Goal: Task Accomplishment & Management: Use online tool/utility

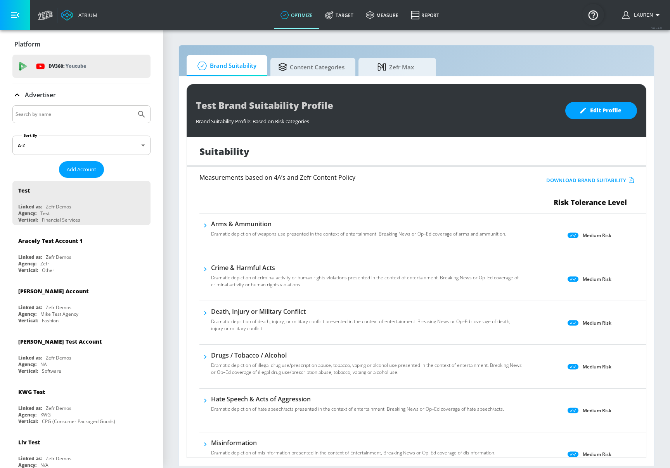
click at [75, 111] on input "Search by name" at bounding box center [74, 114] width 117 height 10
click at [133, 106] on button "Submit Search" at bounding box center [141, 114] width 17 height 17
click at [64, 114] on input "[MEDICAL_DATA]" at bounding box center [74, 114] width 117 height 10
type input "alzheimer"
click at [133, 106] on button "Submit Search" at bounding box center [141, 114] width 17 height 17
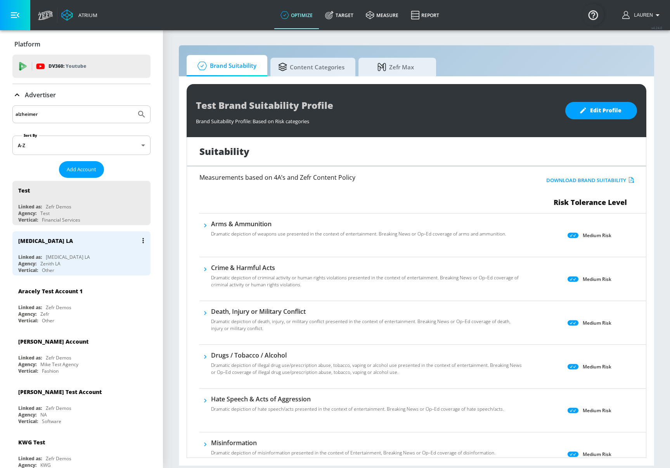
click at [105, 259] on div "Linked as: [MEDICAL_DATA] LA" at bounding box center [83, 257] width 130 height 7
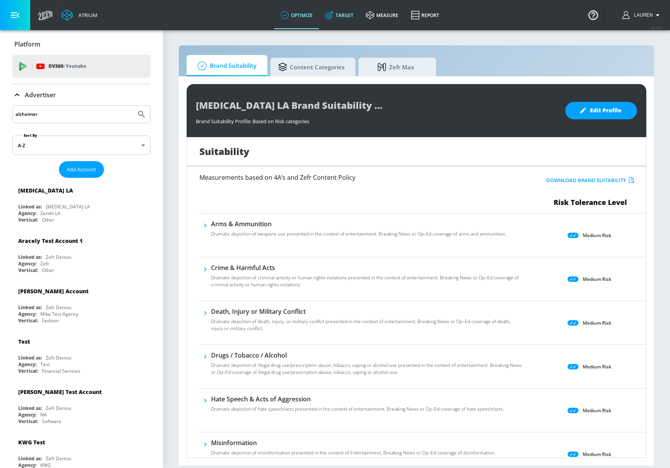
click at [342, 18] on link "Target" at bounding box center [339, 15] width 41 height 28
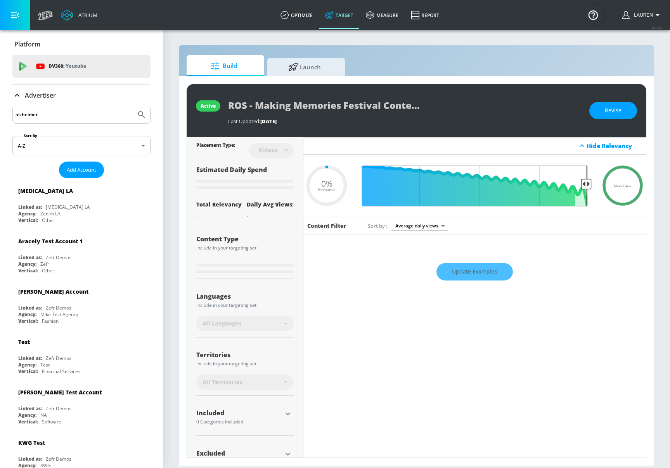
type input "0.5"
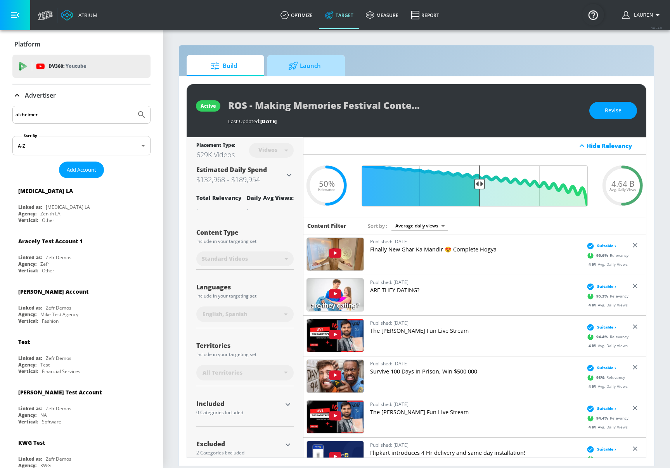
click at [308, 64] on span "Launch" at bounding box center [304, 66] width 59 height 19
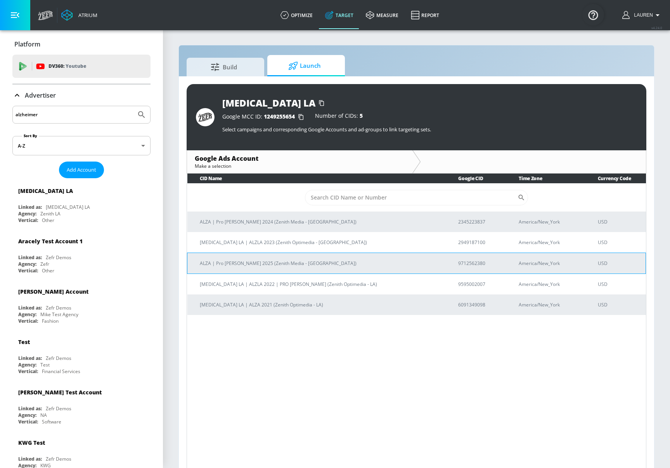
click at [267, 257] on td "ALZA | Pro [PERSON_NAME] 2025 (Zenith Media - [GEOGRAPHIC_DATA])" at bounding box center [316, 263] width 259 height 21
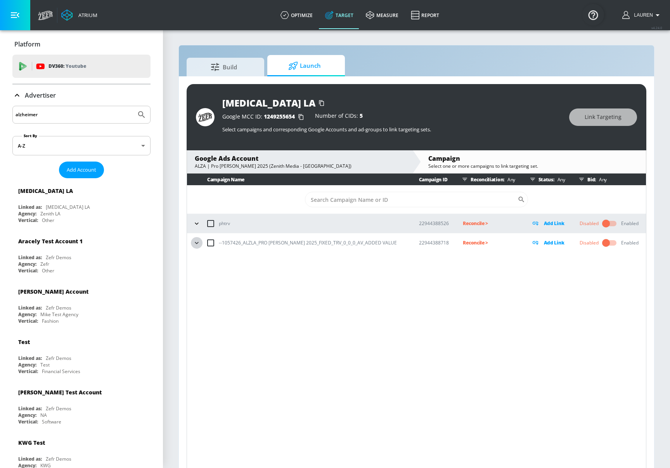
click at [197, 242] on icon "button" at bounding box center [197, 243] width 8 height 8
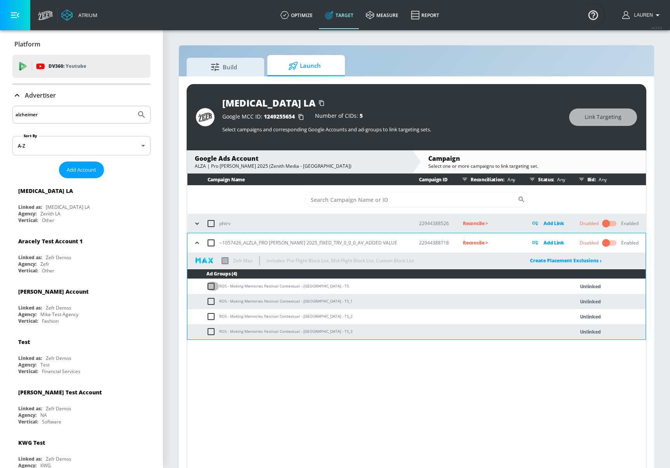
click at [211, 285] on input "checkbox" at bounding box center [212, 286] width 13 height 9
checkbox input "true"
click at [592, 122] on span "Link Targeting" at bounding box center [602, 117] width 37 height 10
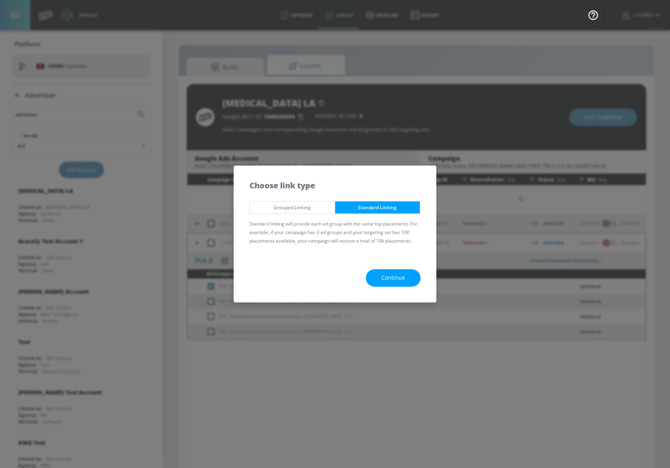
click at [400, 278] on span "Continue" at bounding box center [393, 278] width 24 height 10
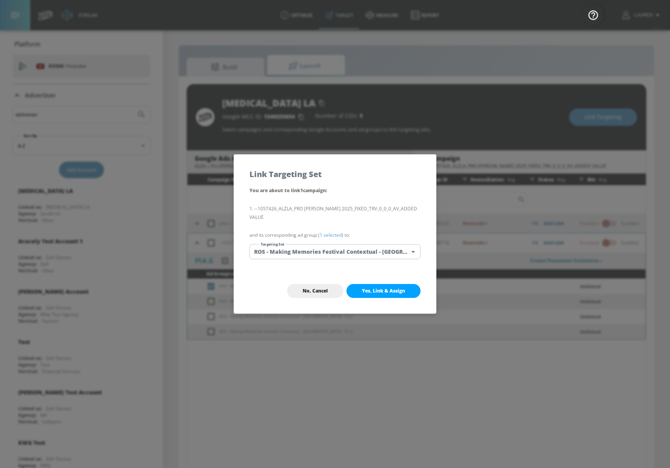
click at [358, 252] on body "Atrium optimize Target measure Report optimize Target measure Report v 4.24.0 L…" at bounding box center [335, 240] width 670 height 480
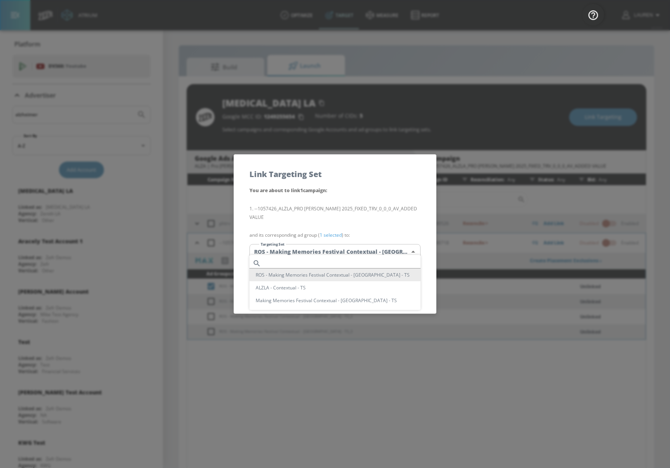
click at [354, 417] on div at bounding box center [335, 234] width 670 height 468
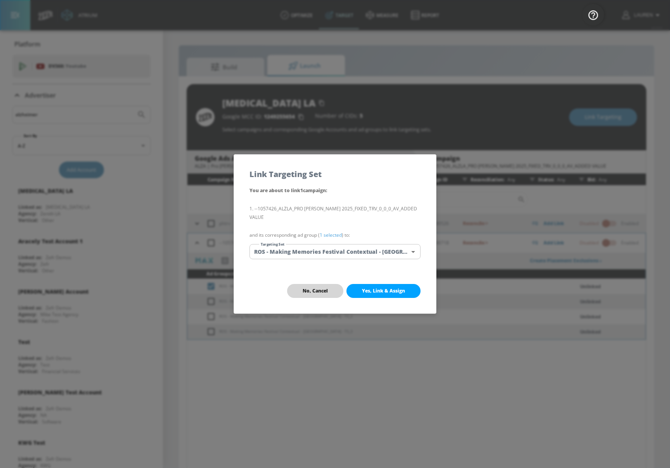
click at [316, 288] on span "No, Cancel" at bounding box center [314, 291] width 25 height 6
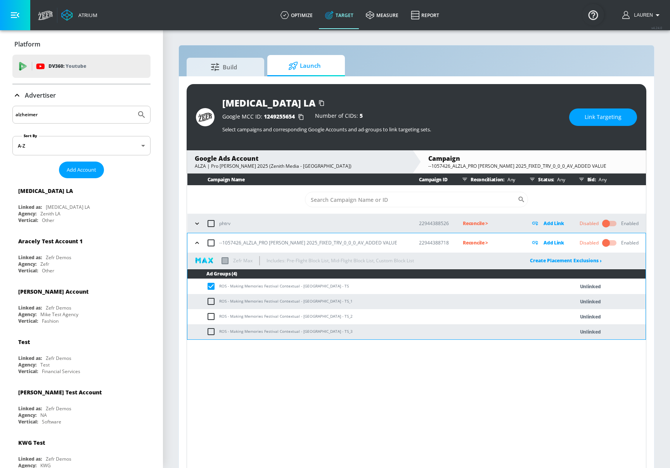
click at [367, 357] on div "Campaign Name Campaign ID Reconciliation: Any Status: Any Bid: Any ​ phtrv 2294…" at bounding box center [417, 323] width 460 height 298
click at [238, 73] on span "Build" at bounding box center [223, 66] width 59 height 19
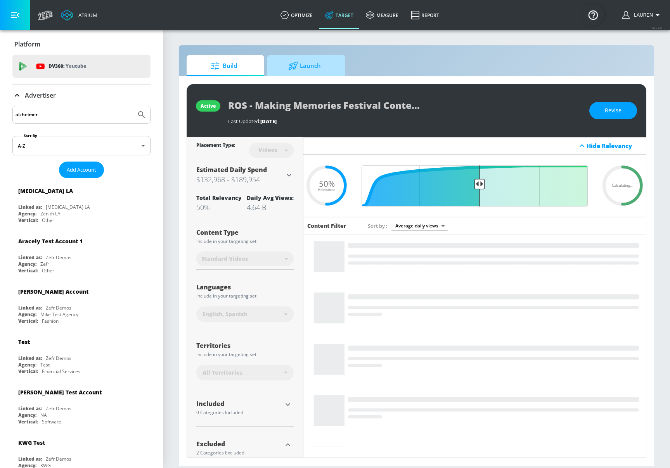
click at [291, 68] on icon at bounding box center [293, 66] width 9 height 8
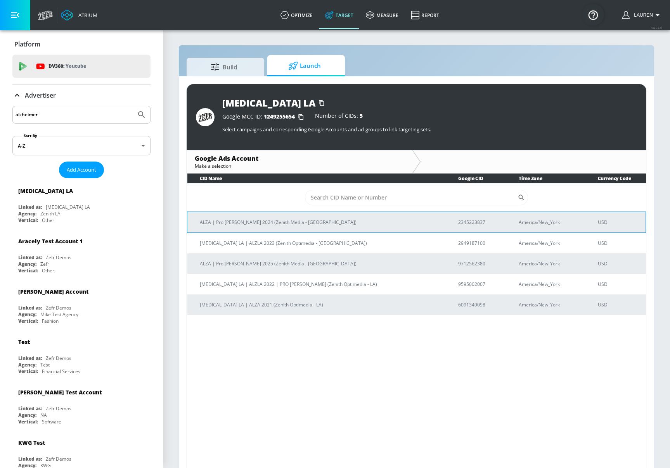
click at [263, 226] on p "ALZA | Pro [PERSON_NAME] 2024 (Zenith Media - [GEOGRAPHIC_DATA])" at bounding box center [320, 222] width 240 height 8
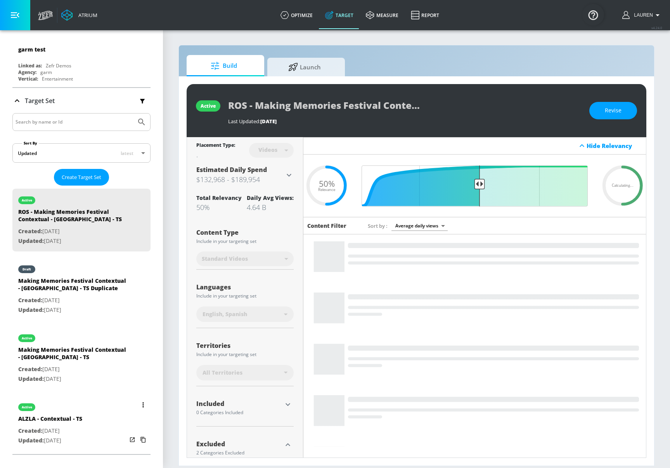
scroll to position [5244, 0]
